Goal: Information Seeking & Learning: Learn about a topic

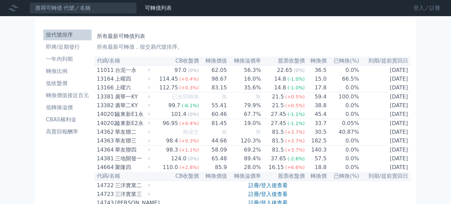
click at [433, 8] on link "登入／註冊" at bounding box center [427, 8] width 38 height 11
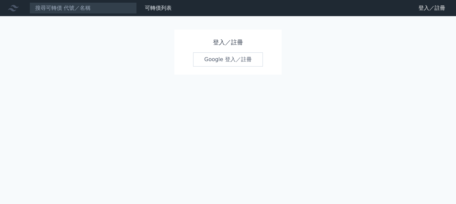
click at [250, 60] on link "Google 登入／註冊" at bounding box center [228, 59] width 70 height 14
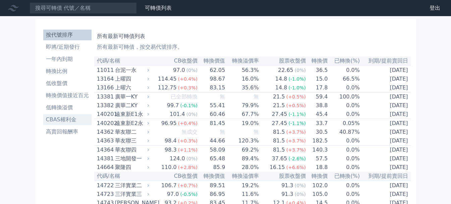
click at [64, 121] on li "CBAS權利金" at bounding box center [67, 119] width 48 height 8
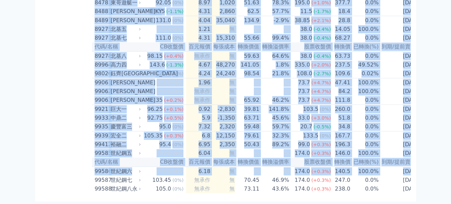
scroll to position [3994, 0]
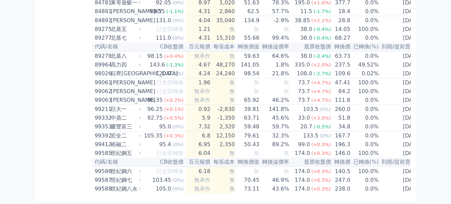
drag, startPoint x: 97, startPoint y: 61, endPoint x: 396, endPoint y: 217, distance: 336.9
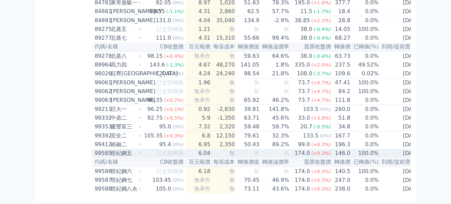
copy table
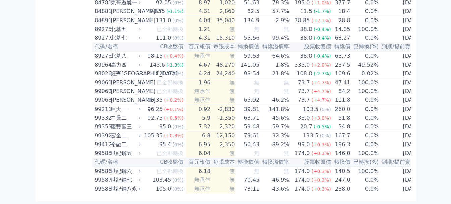
drag, startPoint x: 431, startPoint y: 0, endPoint x: 50, endPoint y: 87, distance: 390.5
